Goal: Transaction & Acquisition: Purchase product/service

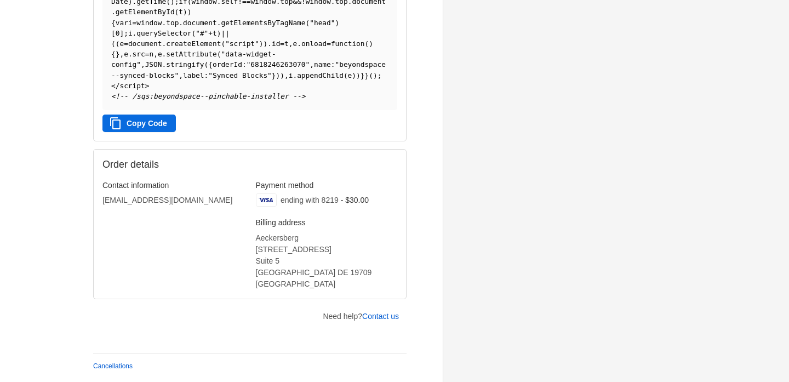
scroll to position [421, 0]
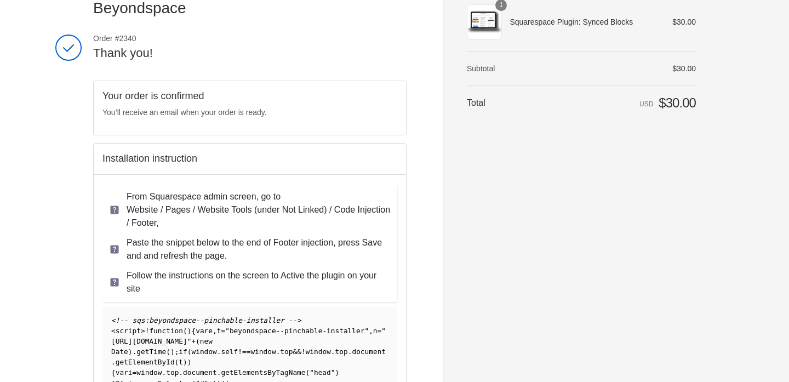
scroll to position [38, 0]
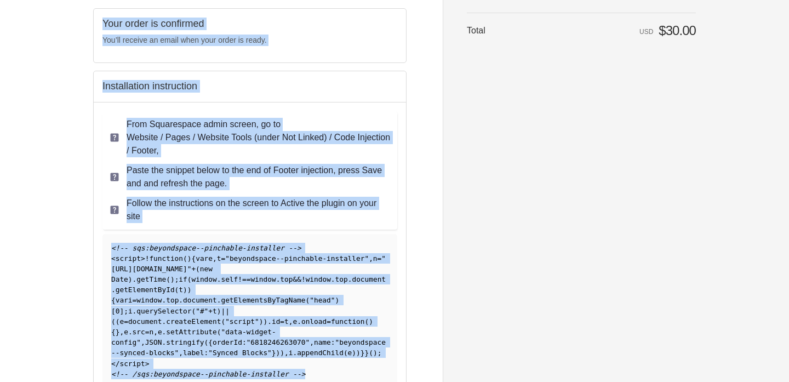
scroll to position [53, 0]
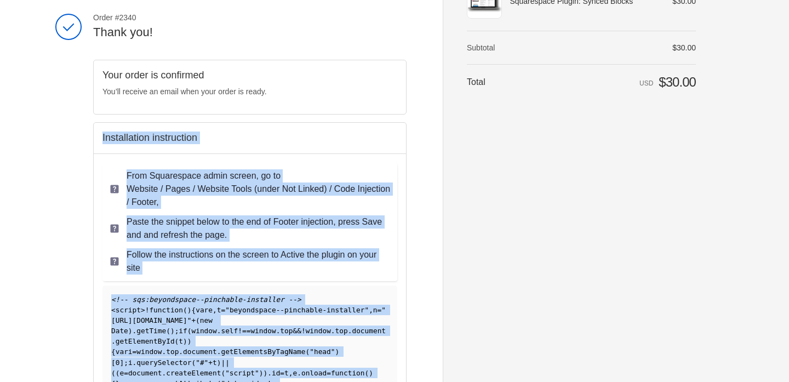
drag, startPoint x: 327, startPoint y: 302, endPoint x: 100, endPoint y: 128, distance: 286.8
click at [100, 128] on div "Installation instruction From Squarespace admin screen, go to Website / Pages /…" at bounding box center [249, 296] width 313 height 348
copy div "Installation instruction From Squarespace admin screen, go to Website / Pages /…"
